Goal: Information Seeking & Learning: Learn about a topic

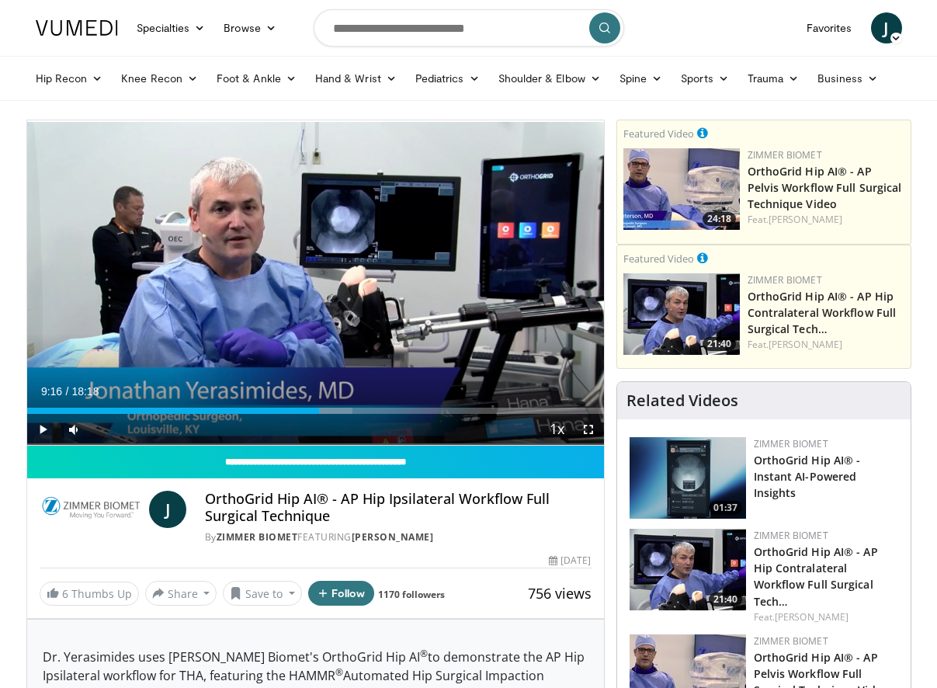
click at [319, 285] on icon "Video Player" at bounding box center [314, 282] width 43 height 43
click at [99, 411] on div "18:18" at bounding box center [315, 411] width 577 height 6
click at [40, 421] on span "Video Player" at bounding box center [42, 429] width 31 height 31
click at [80, 409] on div "Loaded : 19.87% 01:41 01:41" at bounding box center [315, 411] width 577 height 6
click at [182, 414] on div "Current Time 1:46 / Duration 18:18 Pause Skip Backward Skip Forward Mute Loaded…" at bounding box center [315, 429] width 577 height 31
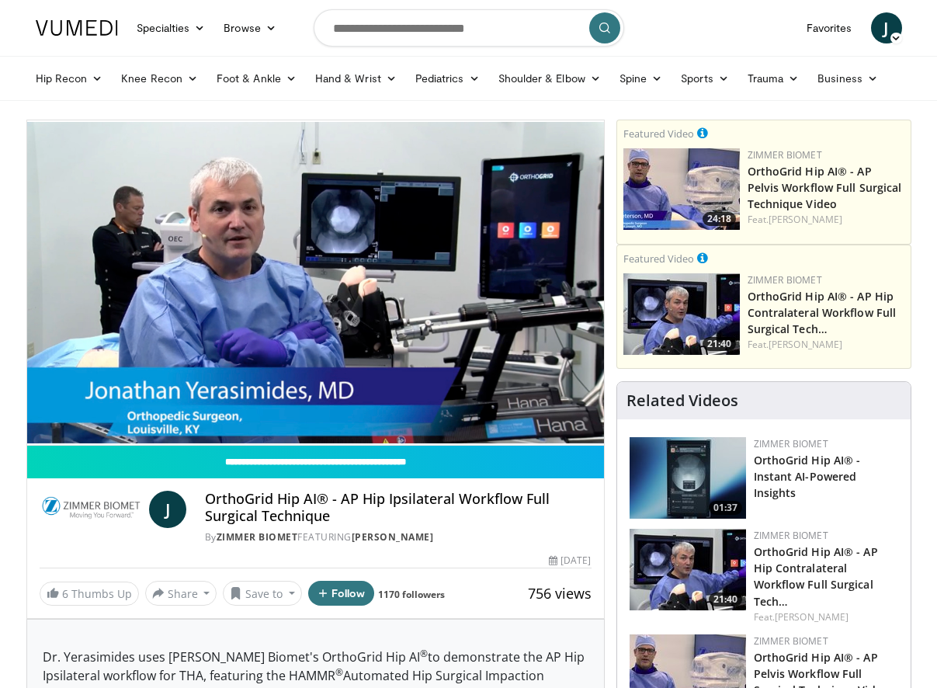
click at [180, 409] on video-js "**********" at bounding box center [315, 282] width 577 height 325
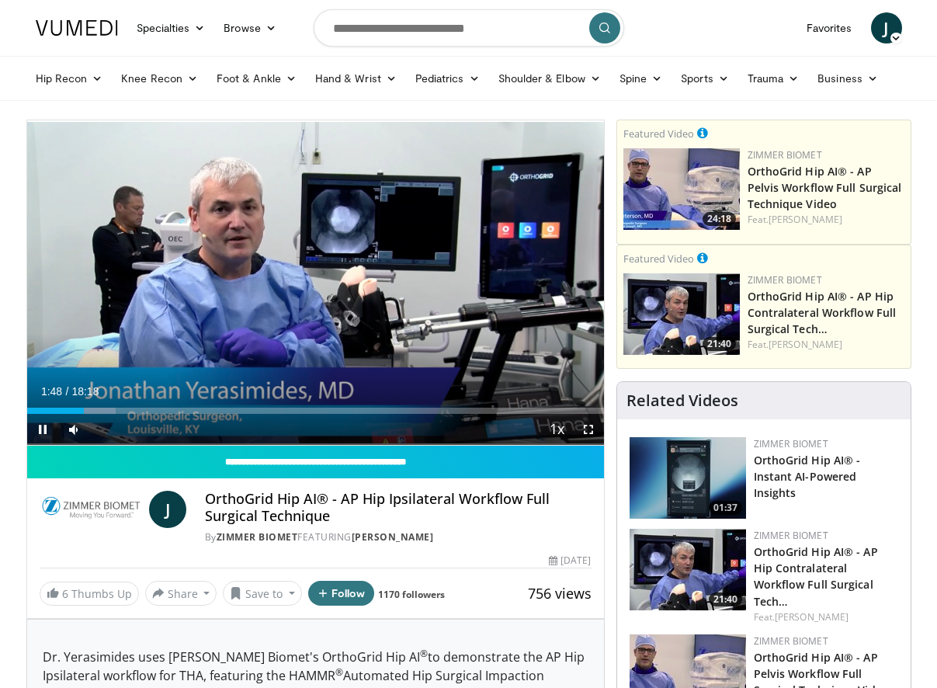
click at [182, 413] on div "Loaded : 15.35% 01:48 04:48" at bounding box center [315, 411] width 577 height 6
click at [255, 409] on div "Loaded : 35.23% 05:23 07:15" at bounding box center [315, 411] width 577 height 6
click at [371, 409] on div "Loaded : 47.88% 07:43 10:56" at bounding box center [315, 411] width 577 height 6
click at [504, 409] on div "Loaded : 68.37% 11:26 15:08" at bounding box center [315, 411] width 577 height 6
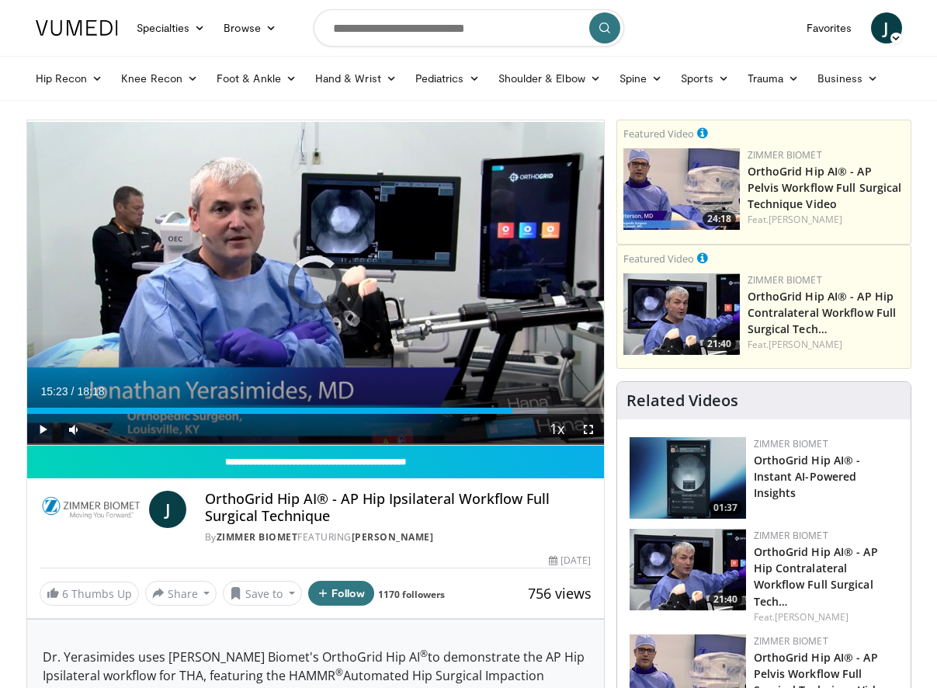
click at [567, 411] on div "Loaded : 90.25% 15:23 17:10" at bounding box center [315, 411] width 577 height 6
click at [533, 410] on div "Loaded : 100.00% 16:05 16:05" at bounding box center [315, 411] width 577 height 6
drag, startPoint x: 581, startPoint y: 431, endPoint x: 587, endPoint y: 525, distance: 94.1
click at [581, 431] on span "Video Player" at bounding box center [588, 429] width 31 height 31
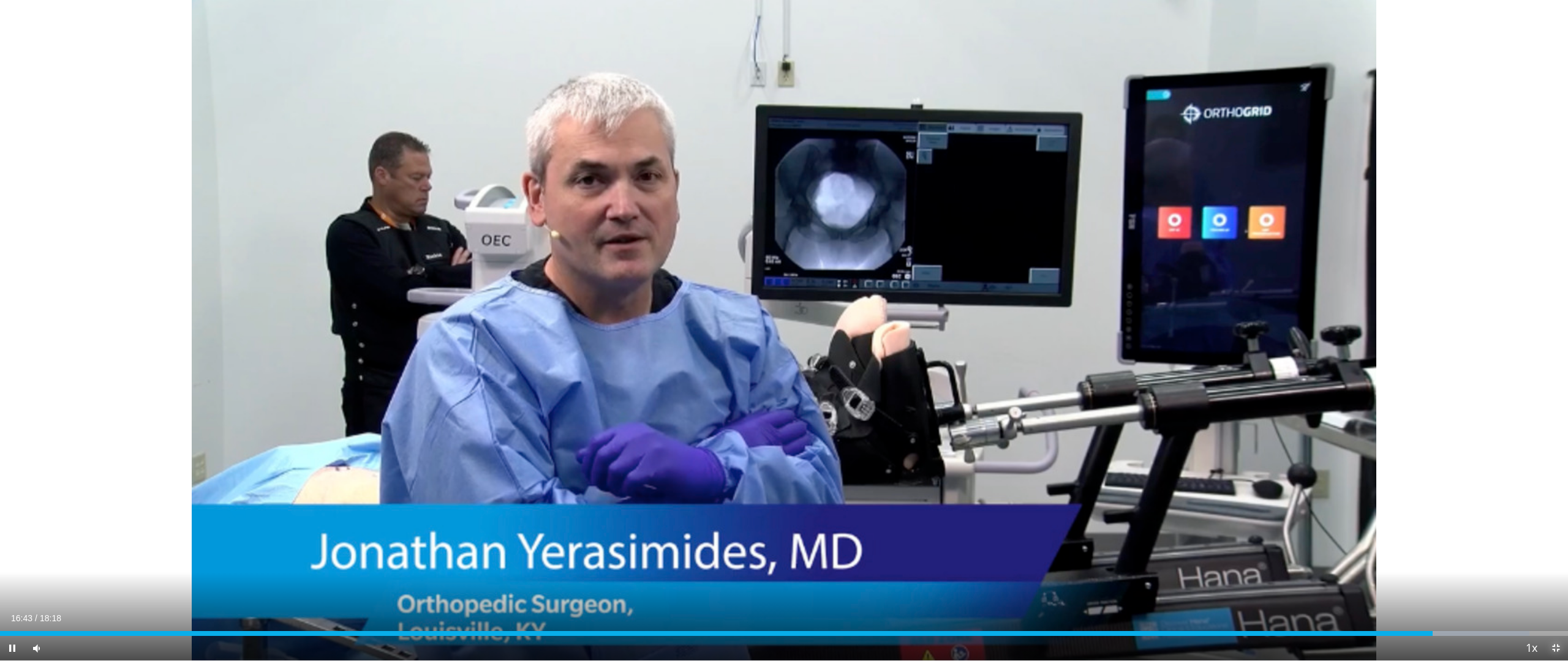
click at [739, 542] on span "Video Player" at bounding box center [1555, 648] width 24 height 24
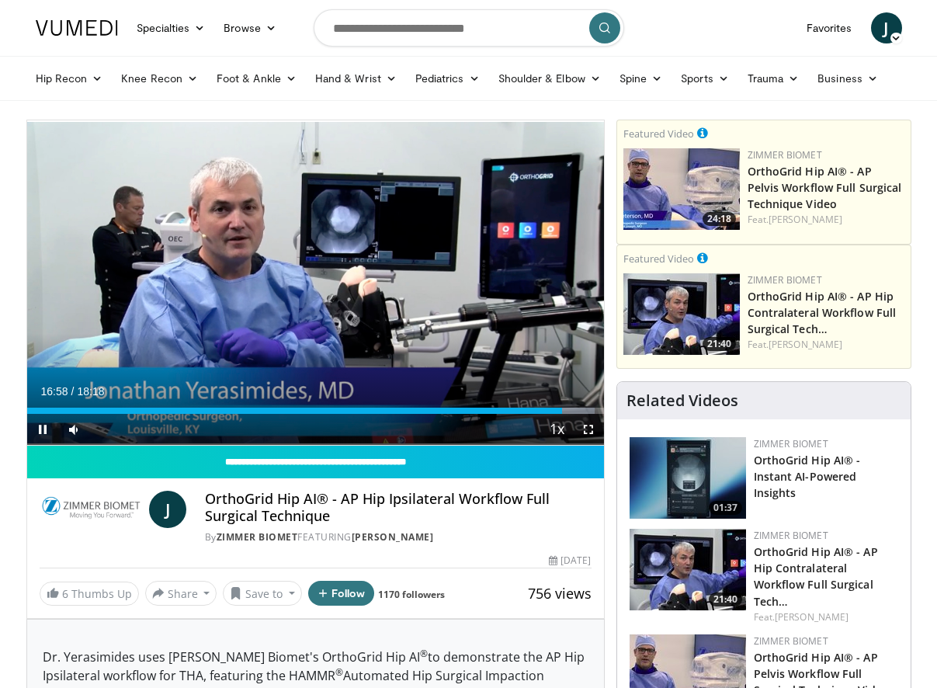
click at [575, 411] on div "Loaded : 98.46% 16:58 17:23" at bounding box center [315, 411] width 577 height 6
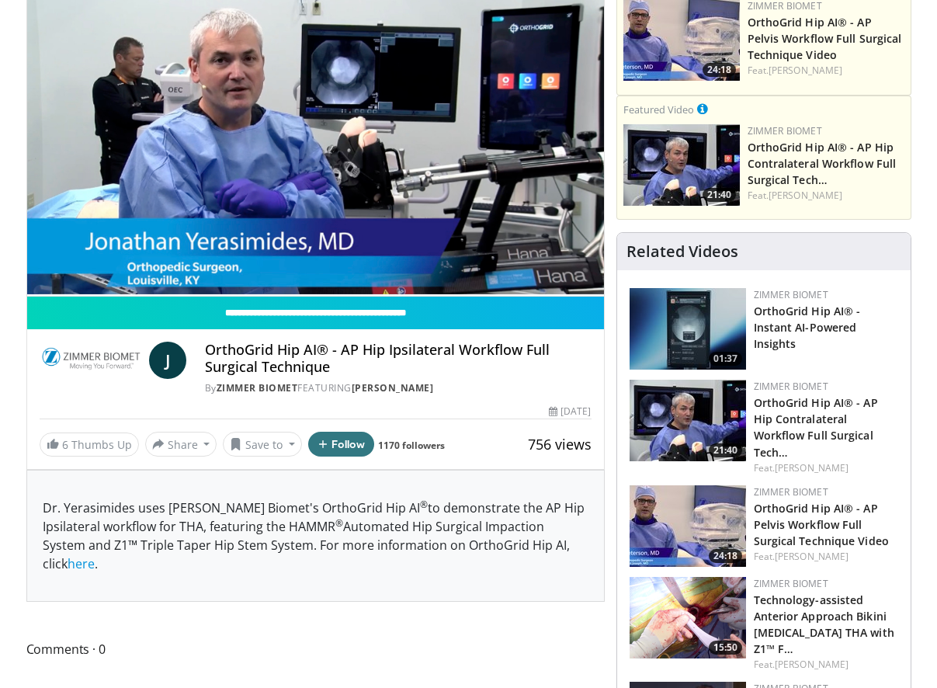
scroll to position [155, 0]
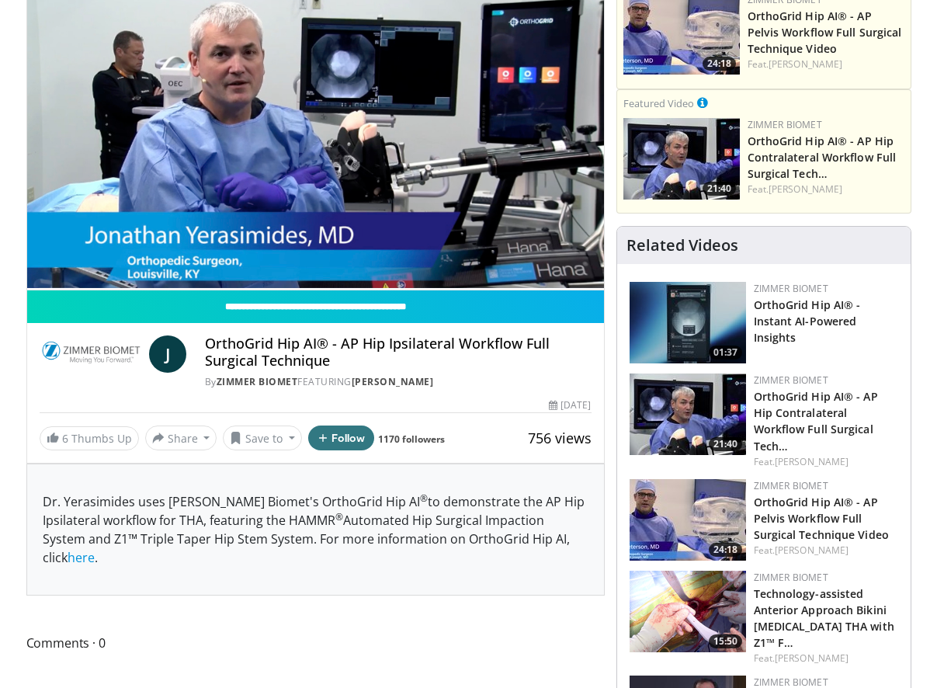
click at [702, 326] on img at bounding box center [688, 323] width 116 height 82
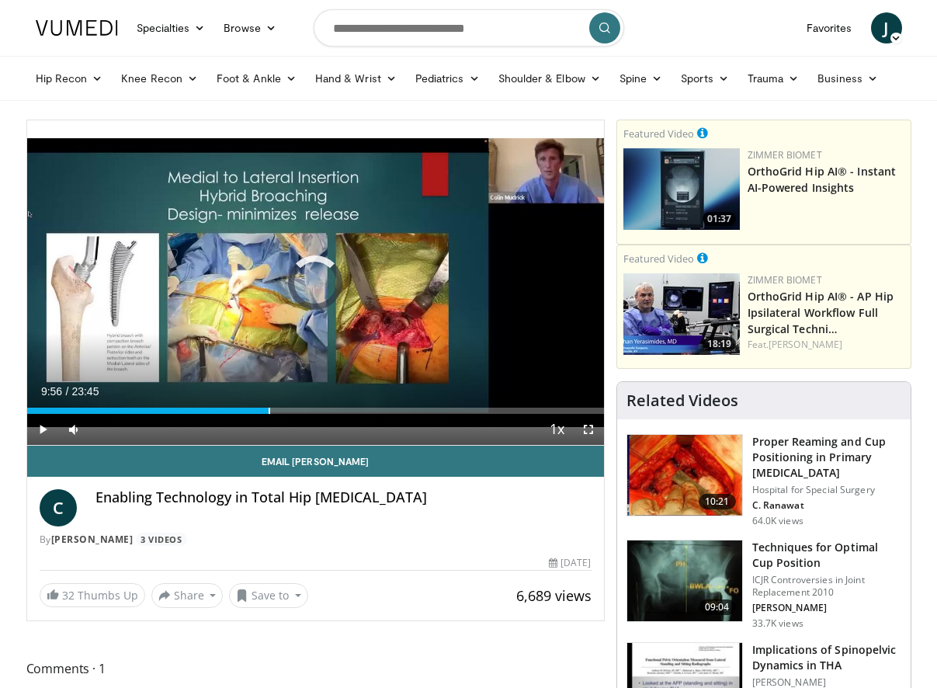
click at [268, 412] on div "Loaded : 4.87% 09:56 09:56" at bounding box center [315, 411] width 577 height 6
click at [238, 408] on div "09:59" at bounding box center [148, 411] width 243 height 6
click at [40, 428] on span "Video Player" at bounding box center [42, 429] width 31 height 31
click at [273, 408] on div "Loaded : 43.50% 09:19 10:08" at bounding box center [315, 411] width 577 height 6
click at [397, 409] on div "Loaded : 47.33% 10:10 15:15" at bounding box center [315, 411] width 577 height 6
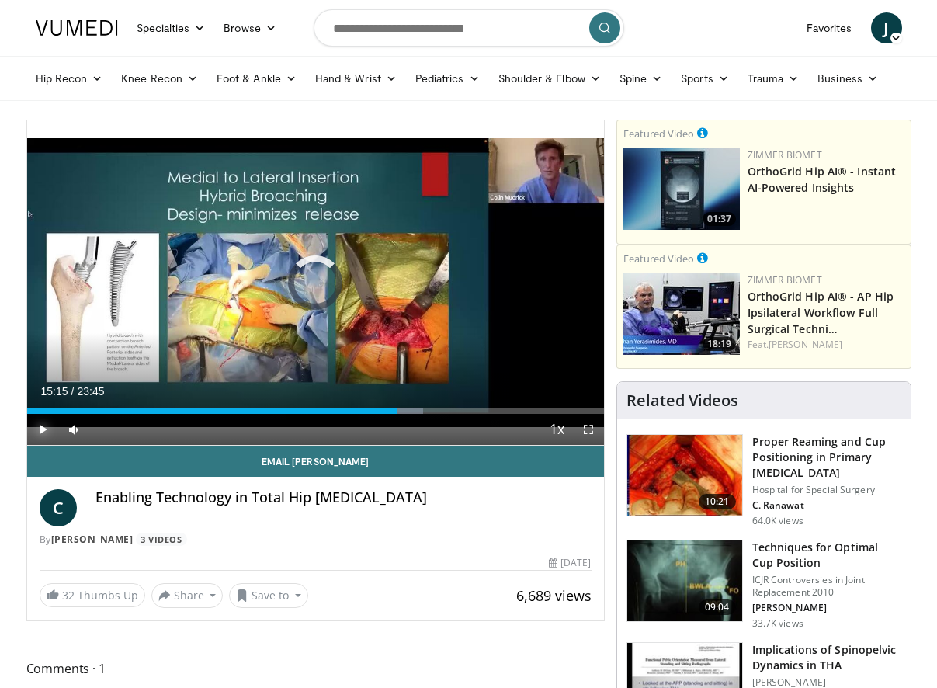
click at [471, 405] on div "Loaded : 68.76% 15:15 18:24" at bounding box center [315, 406] width 577 height 15
click at [591, 431] on span "Video Player" at bounding box center [588, 429] width 31 height 31
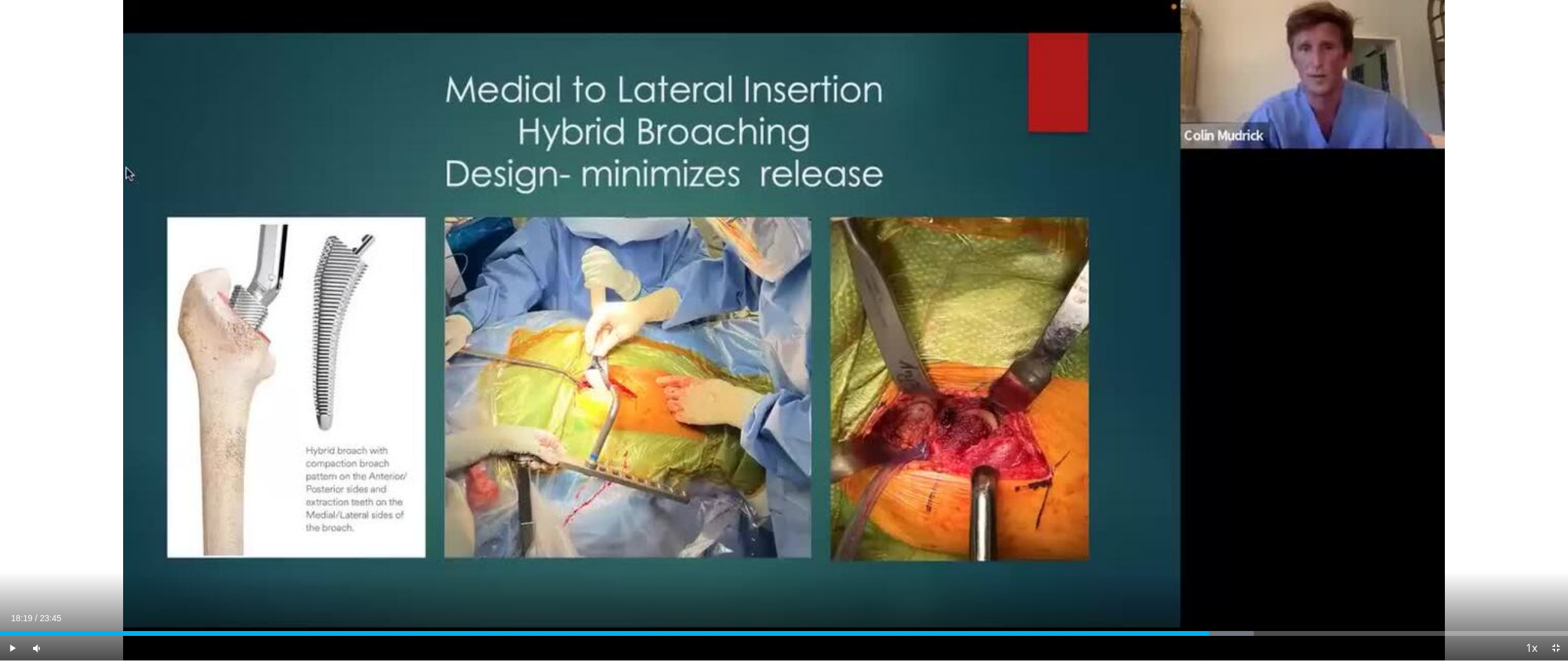
click at [739, 332] on icon "Video Player" at bounding box center [784, 330] width 34 height 34
click at [739, 542] on div "Loaded : 83.49% 18:45 19:18" at bounding box center [784, 630] width 1568 height 12
click at [739, 542] on span "Video Player" at bounding box center [1555, 648] width 24 height 24
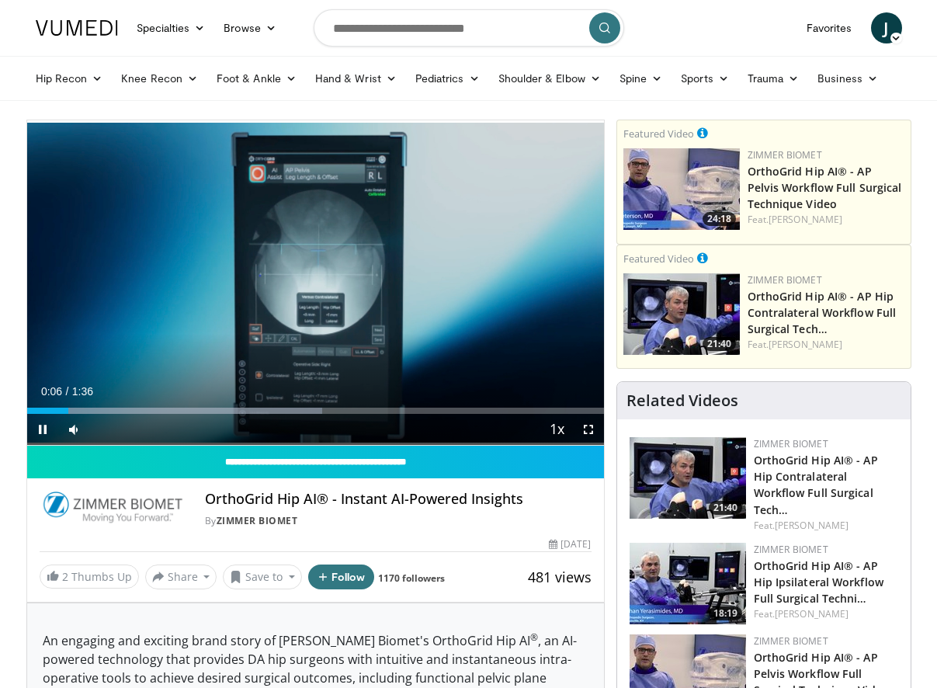
click at [317, 281] on icon "Video Player" at bounding box center [314, 282] width 43 height 43
click at [290, 403] on div "Loaded : 51.21% 0:07 0:44" at bounding box center [315, 406] width 577 height 15
click at [551, 401] on div "Loaded : 100.00% 0:44 1:28" at bounding box center [315, 406] width 577 height 15
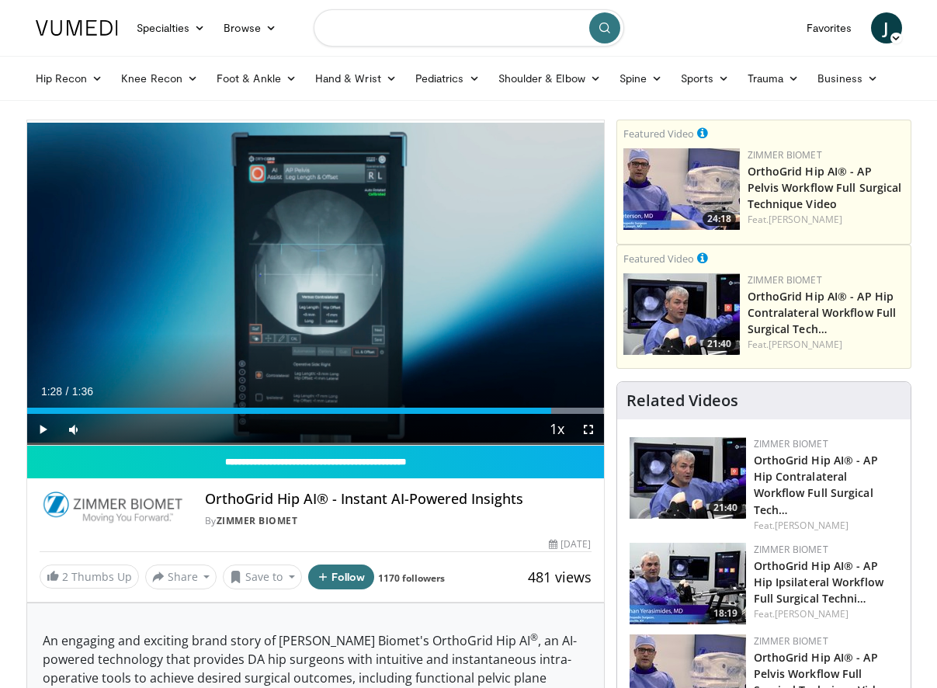
click at [433, 27] on input "Search topics, interventions" at bounding box center [469, 27] width 310 height 37
type input "**********"
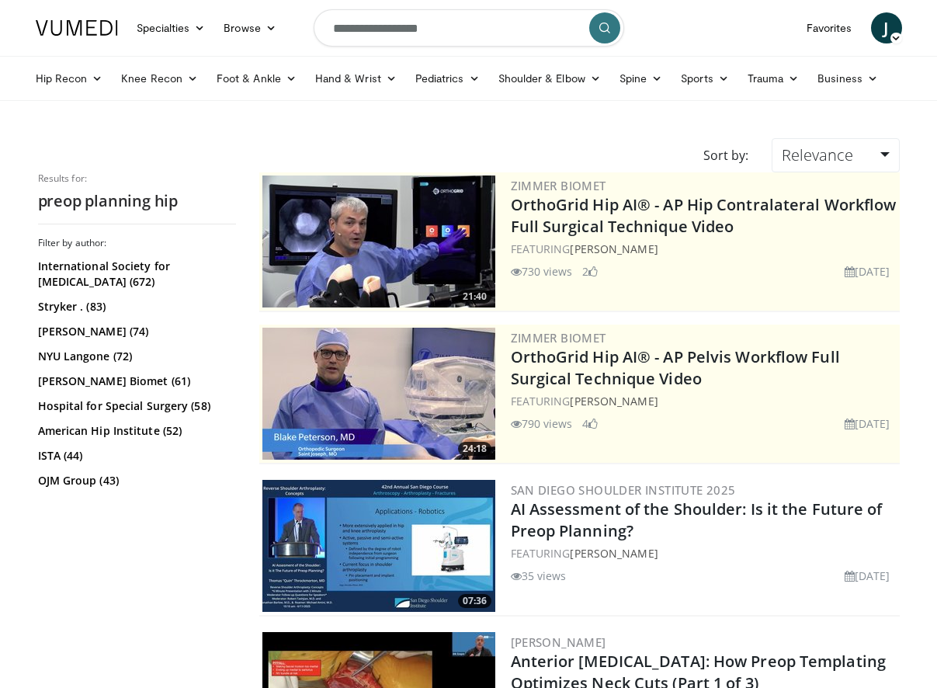
click at [463, 369] on img at bounding box center [378, 394] width 233 height 132
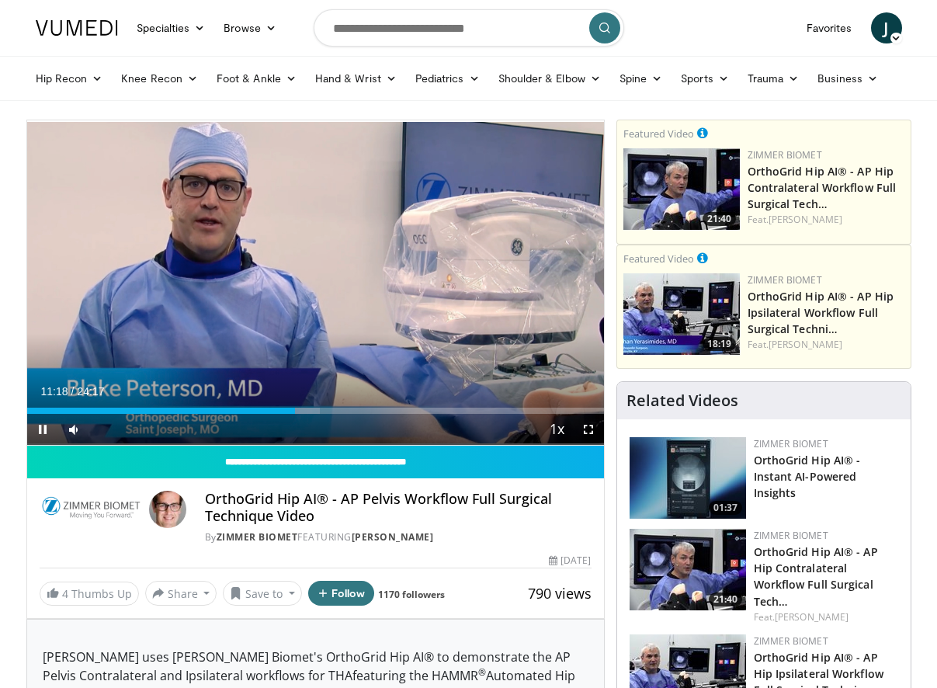
click at [320, 288] on icon "Video Player" at bounding box center [314, 282] width 43 height 43
